Goal: Task Accomplishment & Management: Manage account settings

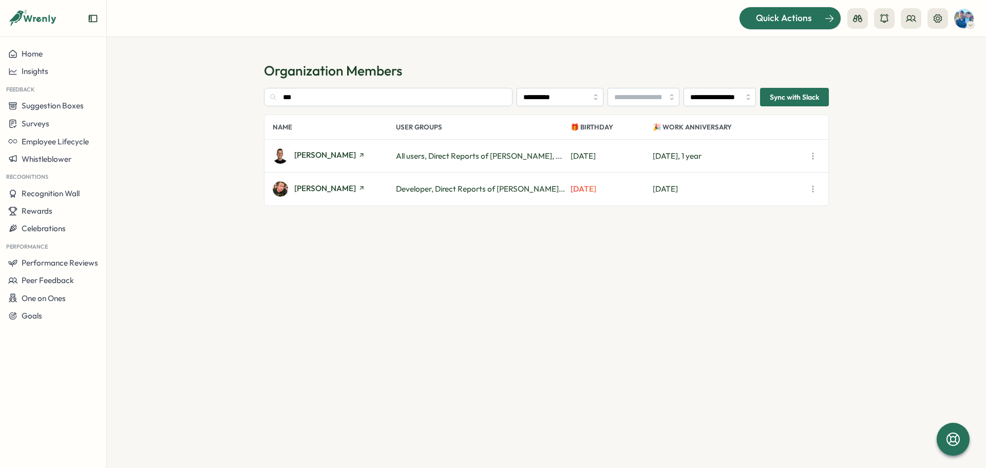
click at [773, 14] on span "Quick Actions" at bounding box center [784, 17] width 56 height 13
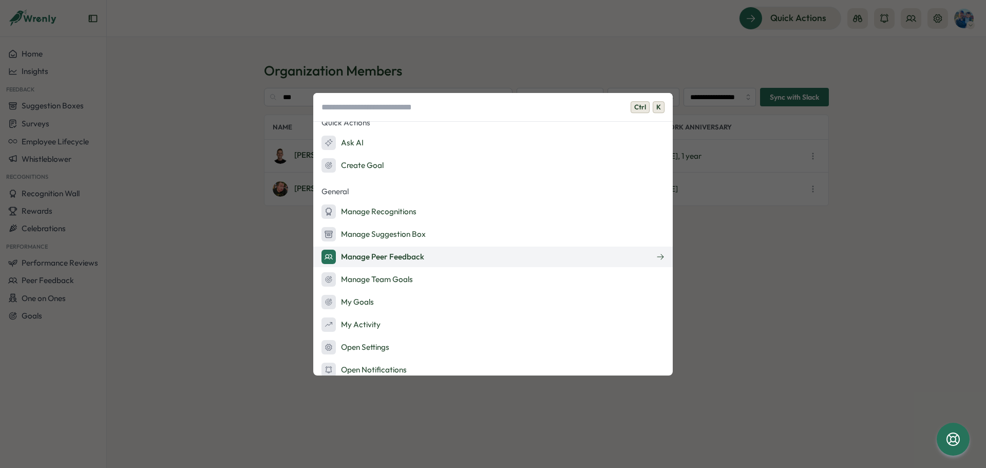
scroll to position [88, 0]
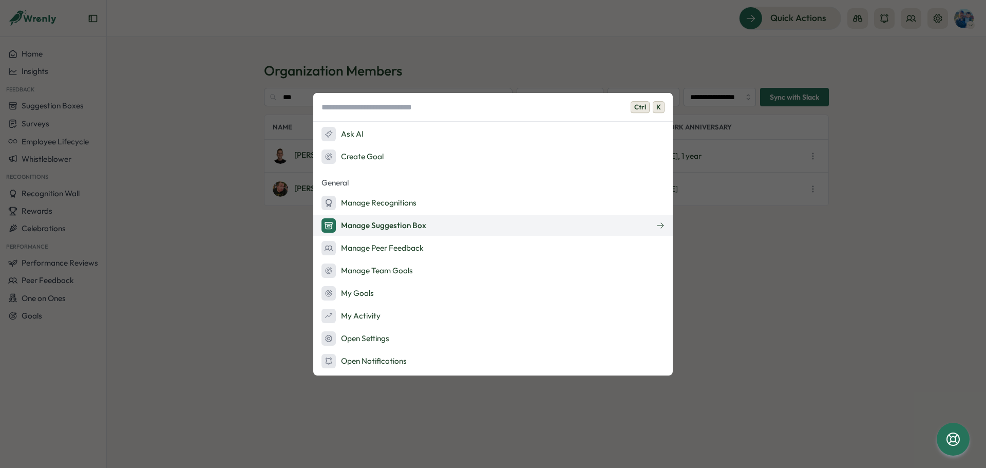
click at [395, 220] on div "Manage Suggestion Box" at bounding box center [373, 225] width 105 height 14
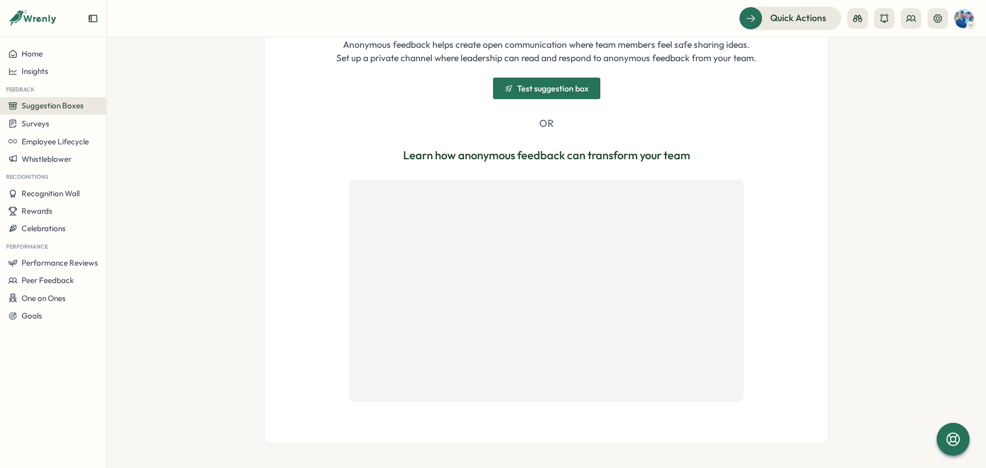
scroll to position [154, 0]
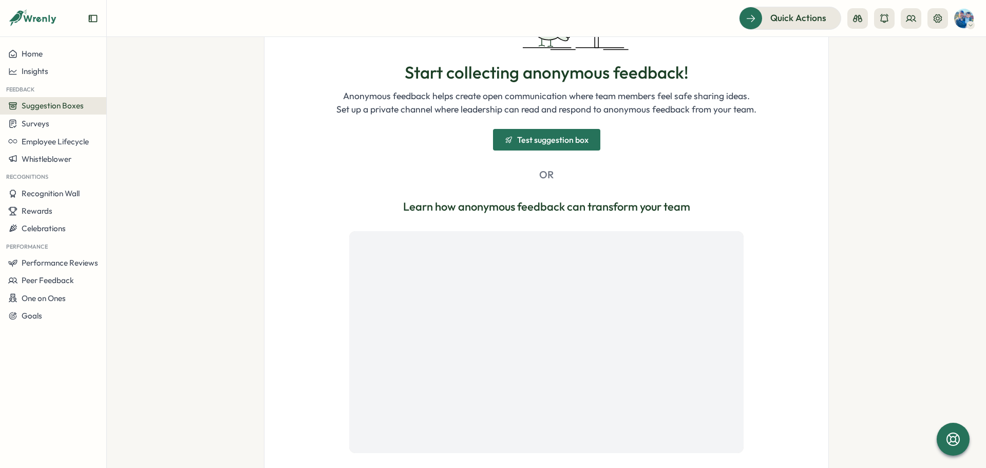
click at [536, 138] on span "Test suggestion box" at bounding box center [552, 140] width 71 height 8
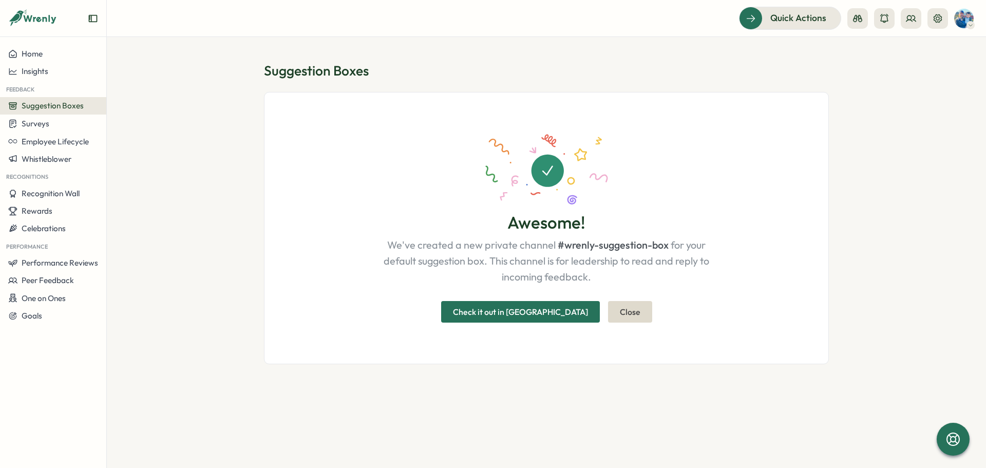
click at [609, 315] on button "Close" at bounding box center [630, 312] width 44 height 22
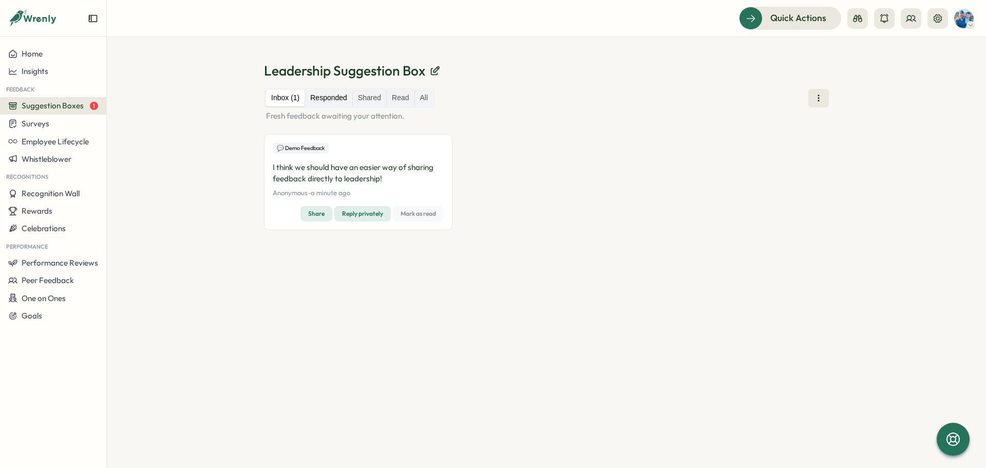
click at [327, 94] on label "Responded" at bounding box center [328, 98] width 47 height 16
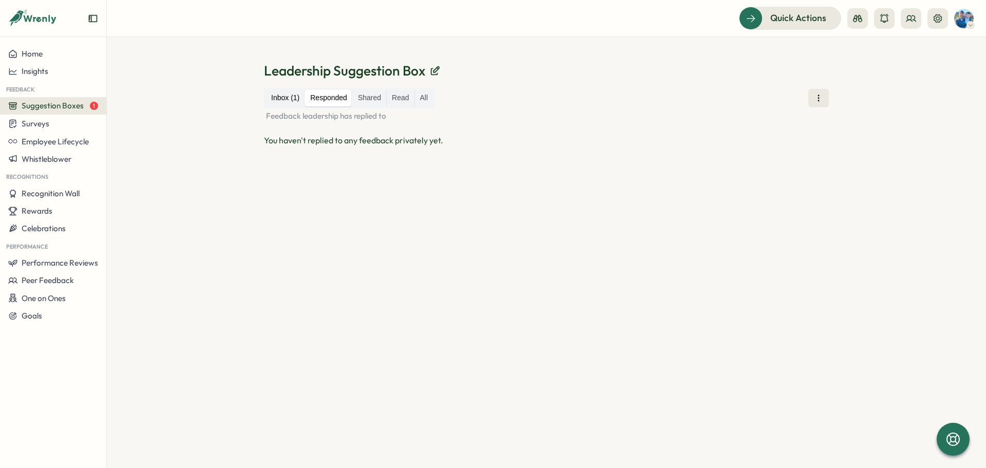
click at [273, 97] on label "Inbox (1)" at bounding box center [285, 98] width 39 height 16
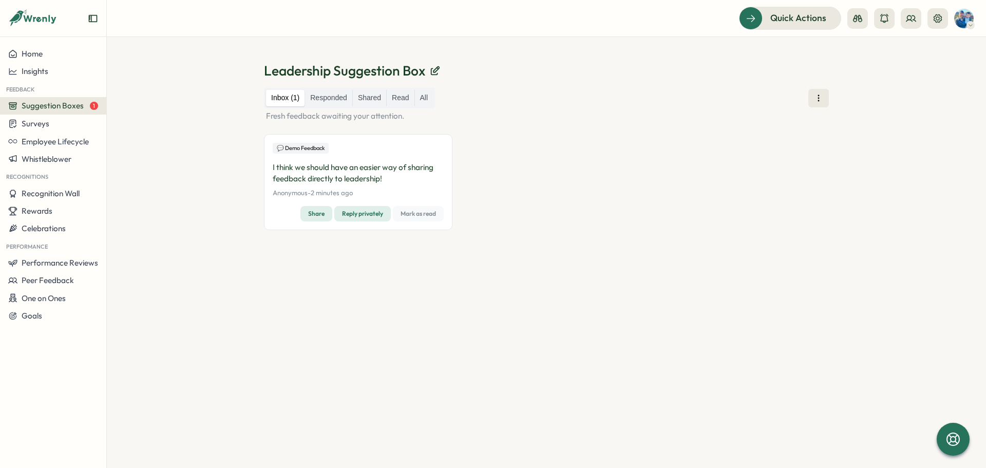
click at [418, 213] on span "Mark as read" at bounding box center [418, 213] width 35 height 14
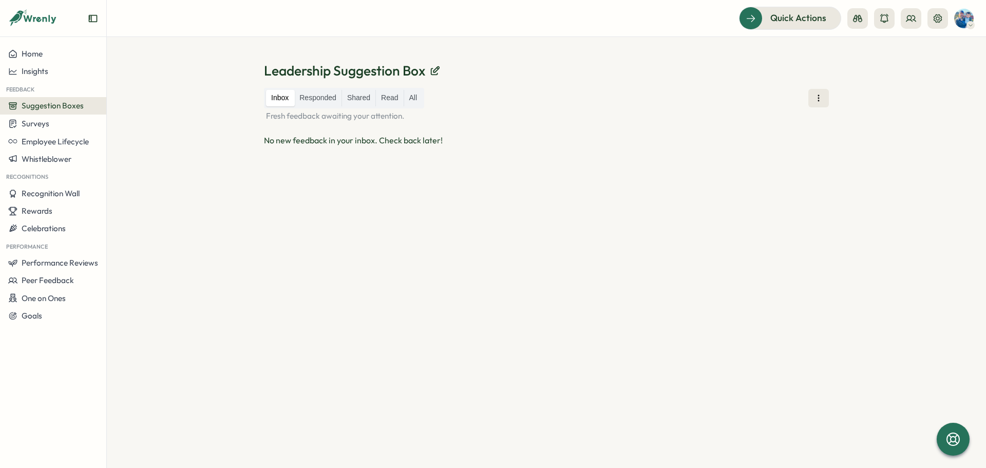
click at [276, 96] on label "Inbox" at bounding box center [280, 98] width 28 height 16
